Goal: Task Accomplishment & Management: Manage account settings

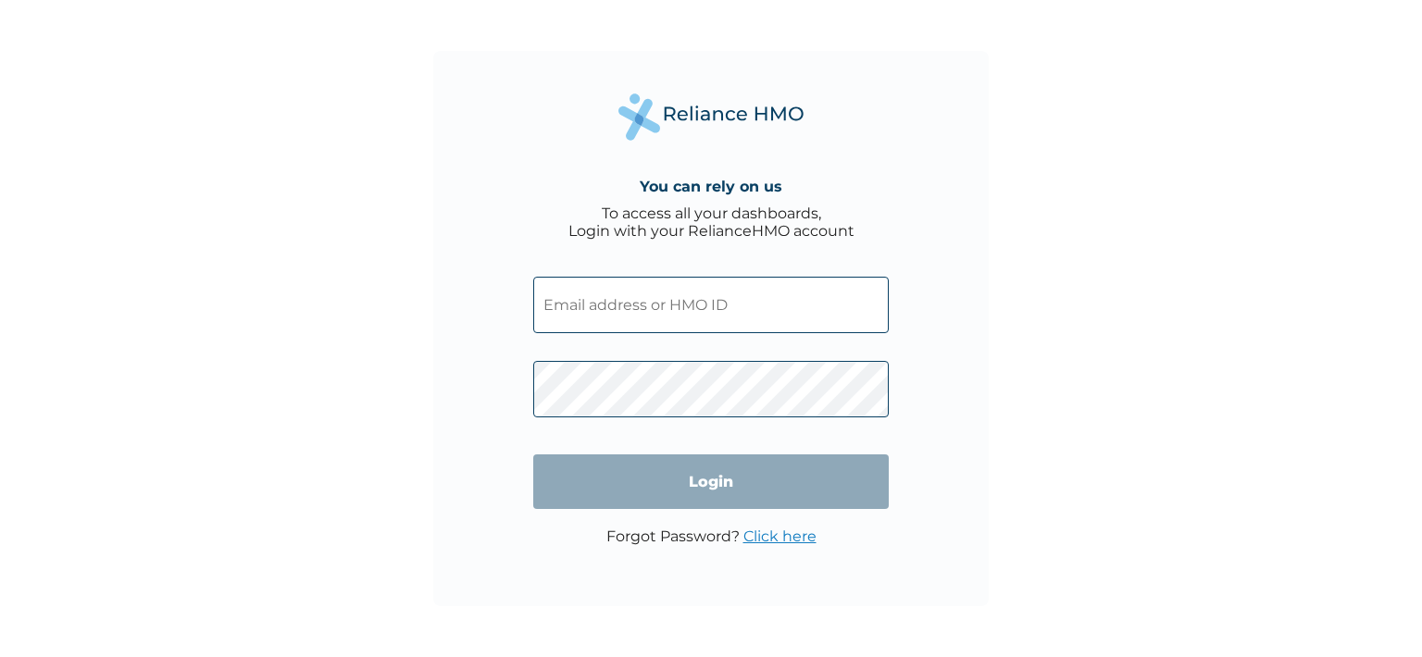
type input "[EMAIL_ADDRESS][DOMAIN_NAME]"
click at [757, 486] on input "Login" at bounding box center [710, 482] width 355 height 55
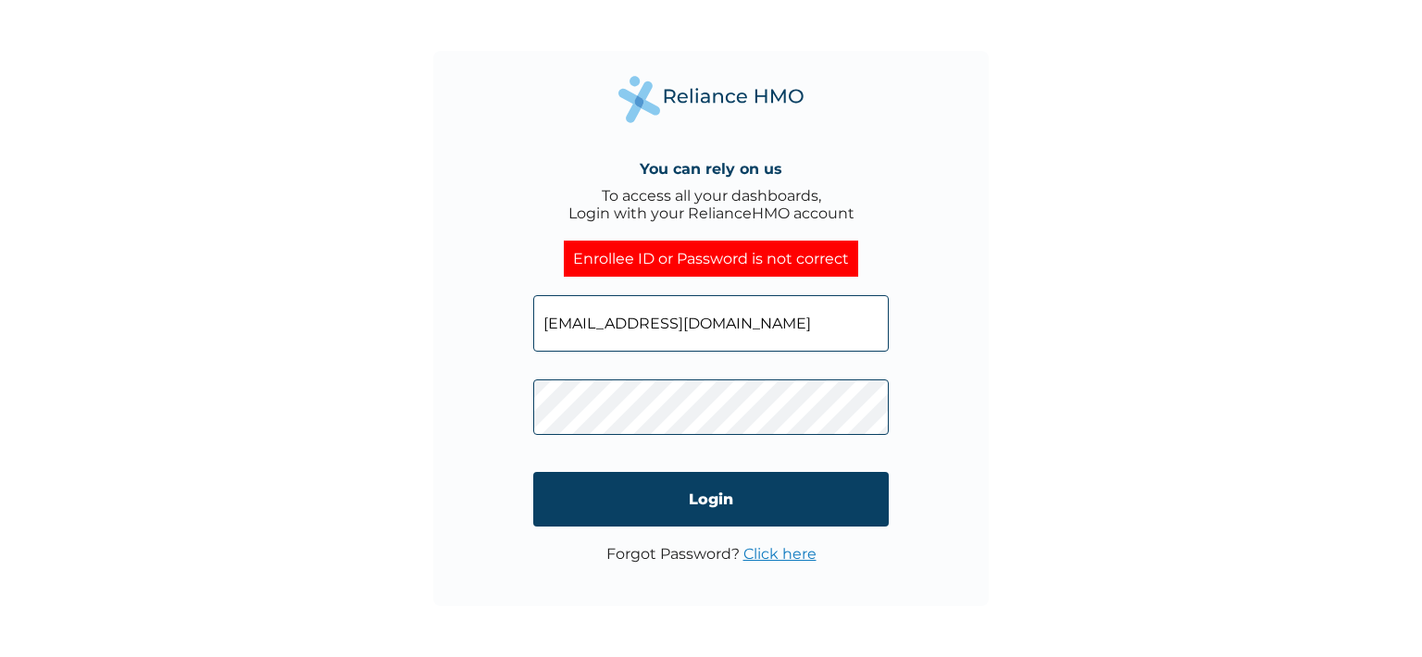
click at [770, 556] on link "Click here" at bounding box center [779, 554] width 73 height 18
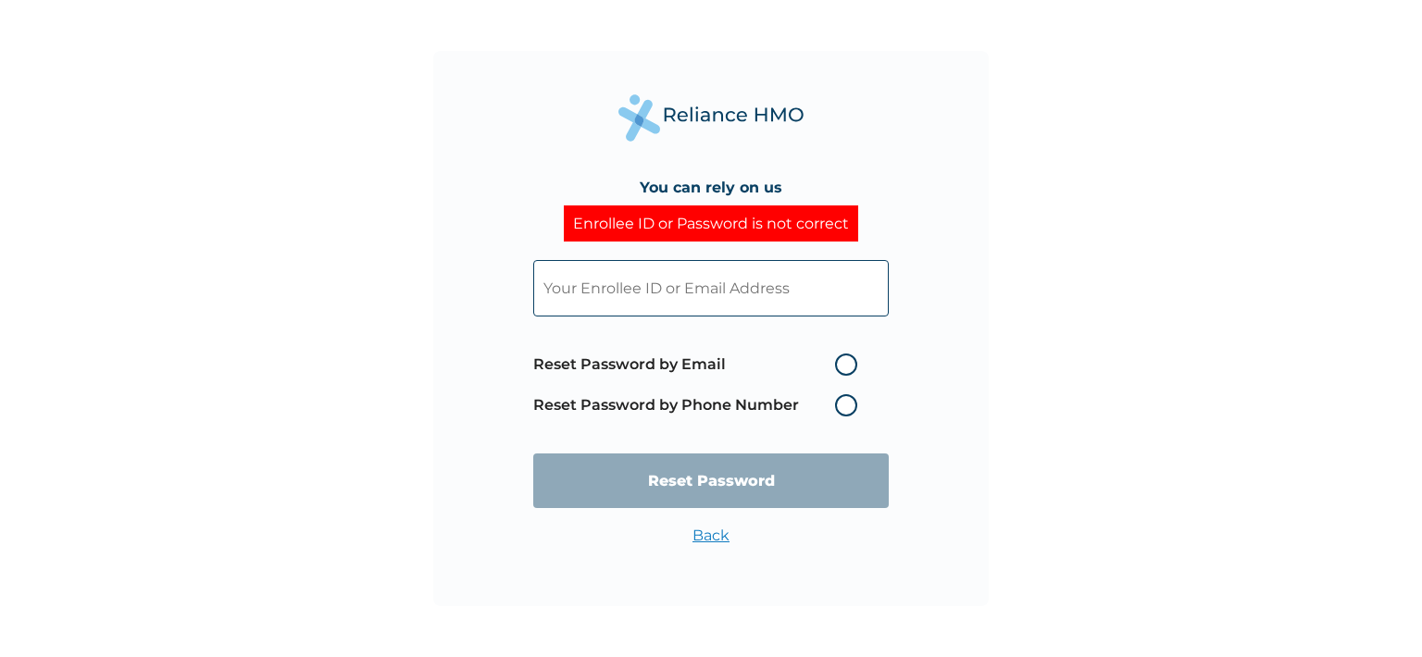
click at [841, 362] on label "Reset Password by Email" at bounding box center [699, 365] width 333 height 22
click at [839, 362] on input "Reset Password by Email" at bounding box center [824, 365] width 30 height 30
radio input "true"
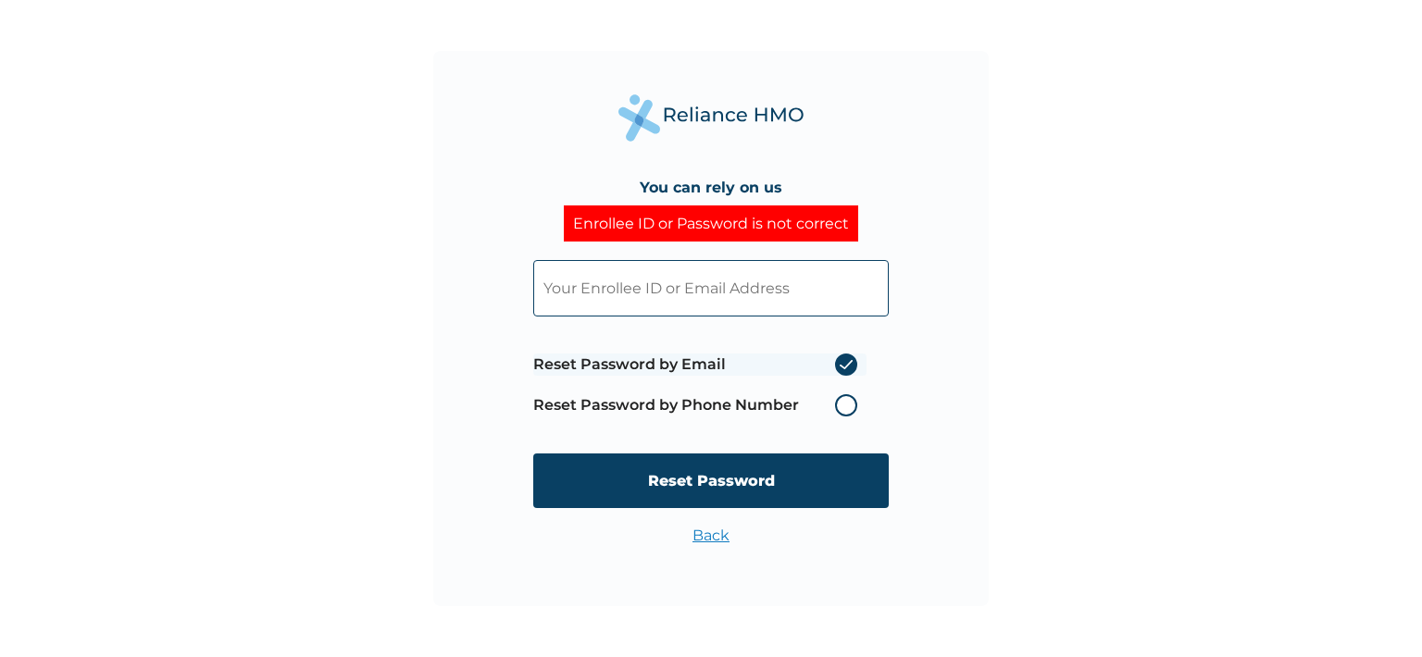
click at [754, 299] on input "text" at bounding box center [710, 288] width 355 height 56
type input "[EMAIL_ADDRESS][DOMAIN_NAME]"
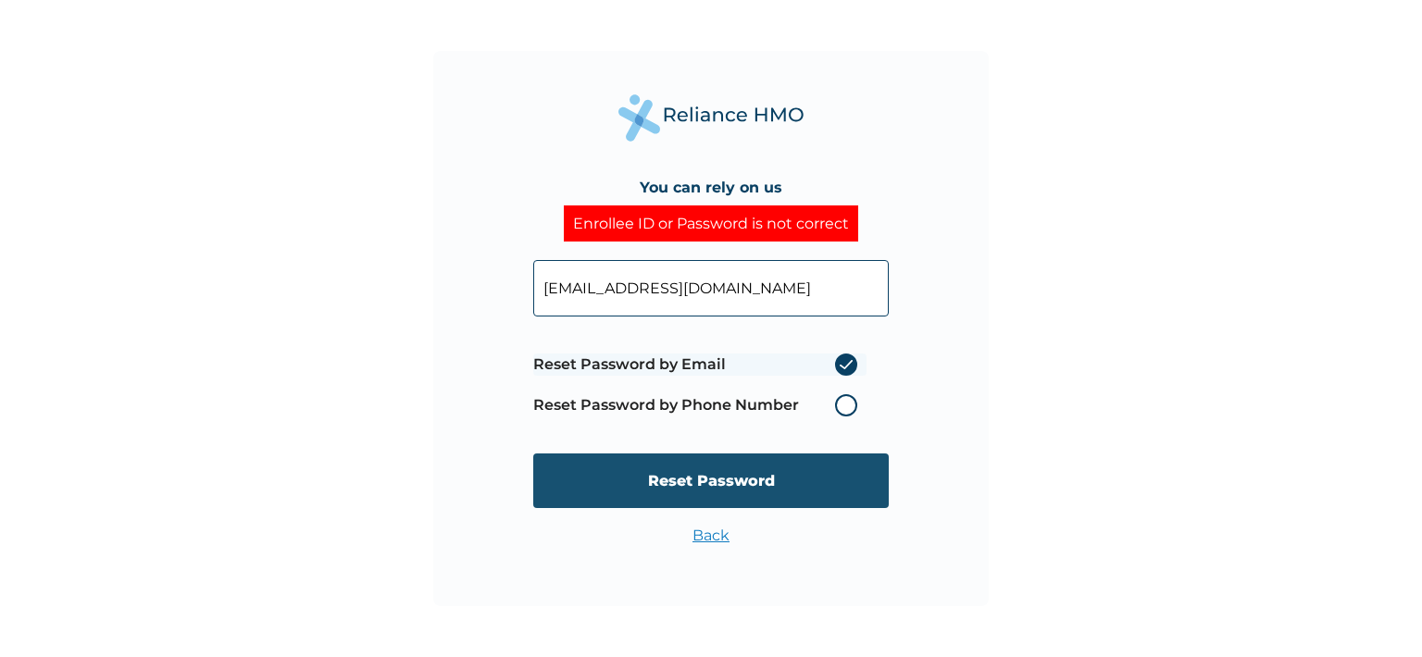
click at [804, 485] on input "Reset Password" at bounding box center [710, 481] width 355 height 55
